Goal: Submit feedback/report problem

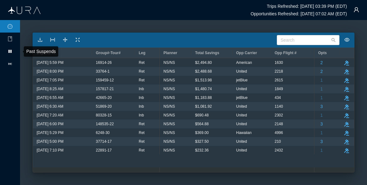
click at [9, 52] on icon at bounding box center [9, 51] width 3 height 3
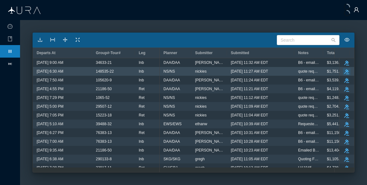
click at [344, 71] on icon "take-action" at bounding box center [346, 71] width 5 height 5
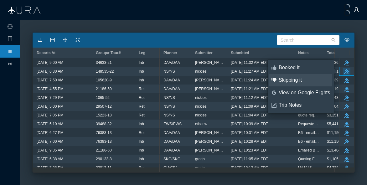
click at [298, 83] on div "Skipping it" at bounding box center [304, 80] width 51 height 7
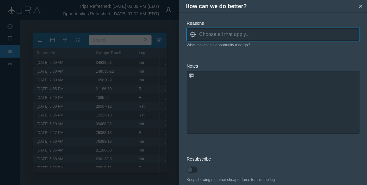
click at [209, 35] on input at bounding box center [279, 34] width 160 height 9
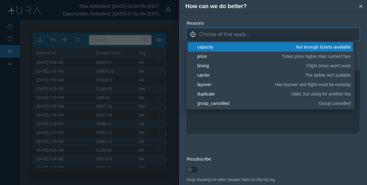
click at [210, 47] on div "capacity" at bounding box center [245, 47] width 97 height 6
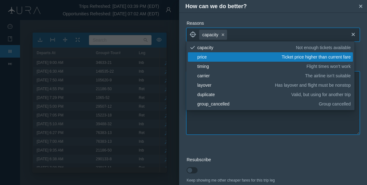
click at [225, 125] on textarea at bounding box center [273, 103] width 173 height 63
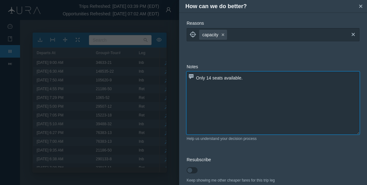
scroll to position [30, 0]
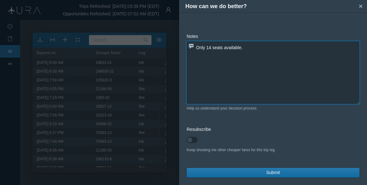
type textarea "Only 14 seats available."
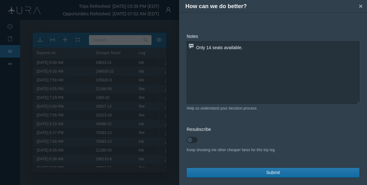
click at [234, 175] on button "Submit" at bounding box center [273, 173] width 173 height 10
